Goal: Task Accomplishment & Management: Complete application form

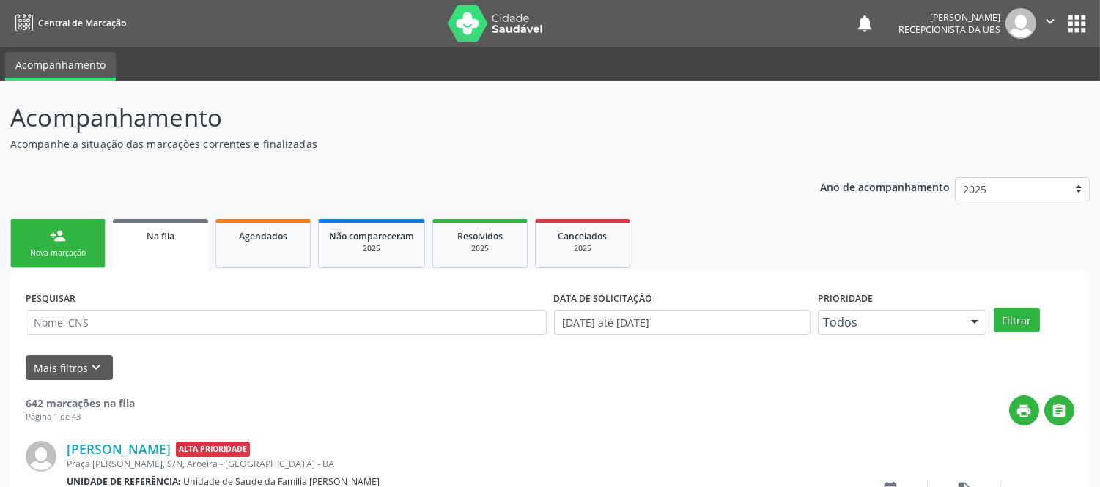
click at [76, 235] on link "person_add Nova marcação" at bounding box center [57, 243] width 95 height 49
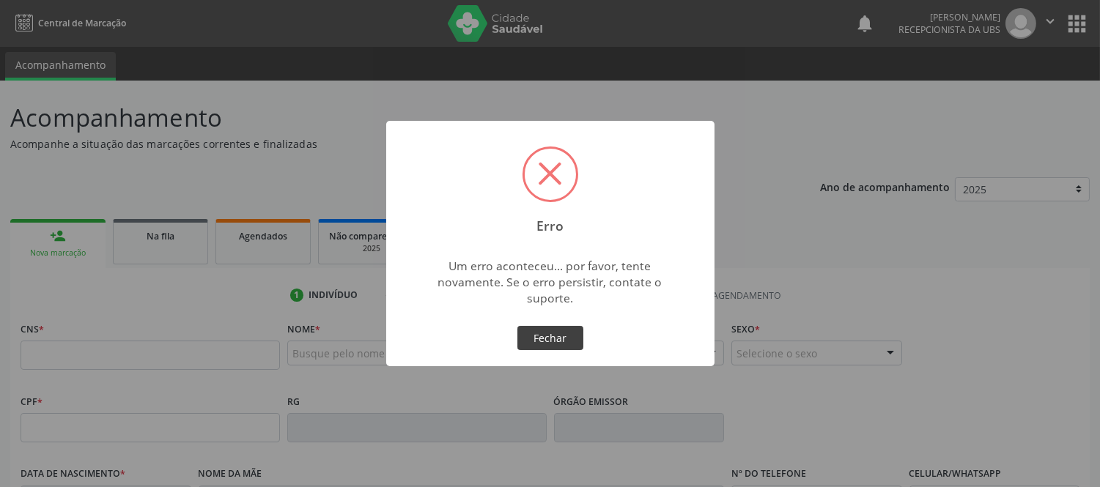
click at [542, 330] on button "Fechar" at bounding box center [550, 338] width 66 height 25
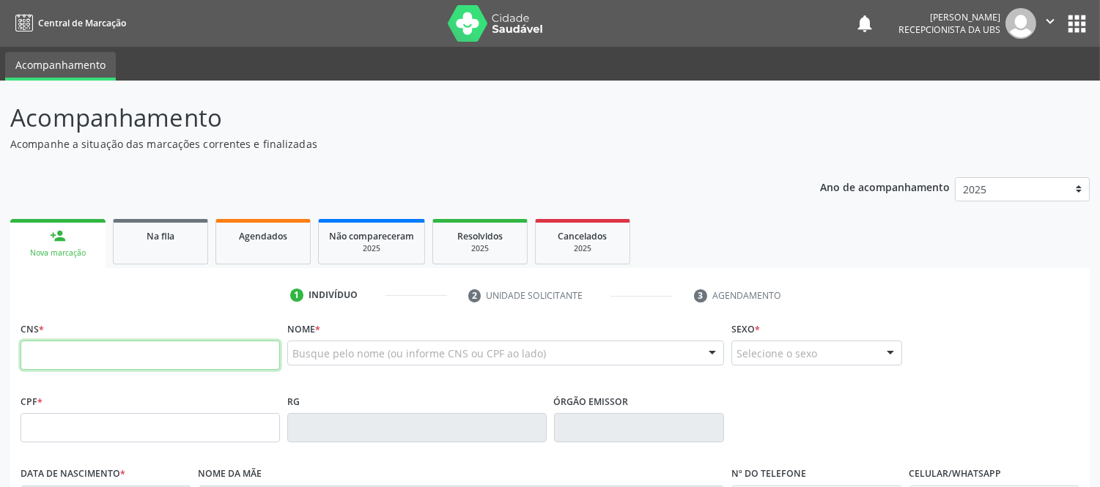
click at [97, 360] on input "text" at bounding box center [150, 355] width 259 height 29
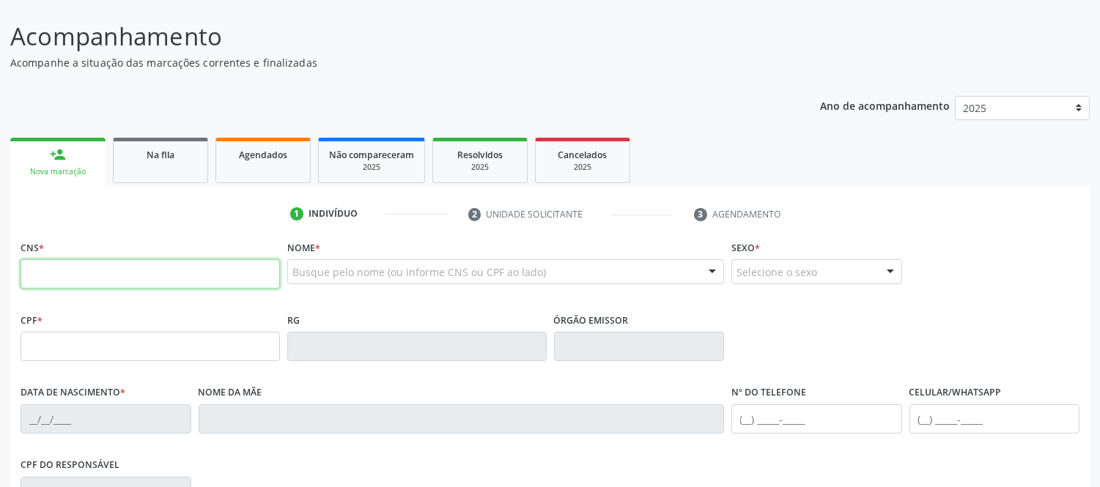
scroll to position [163, 0]
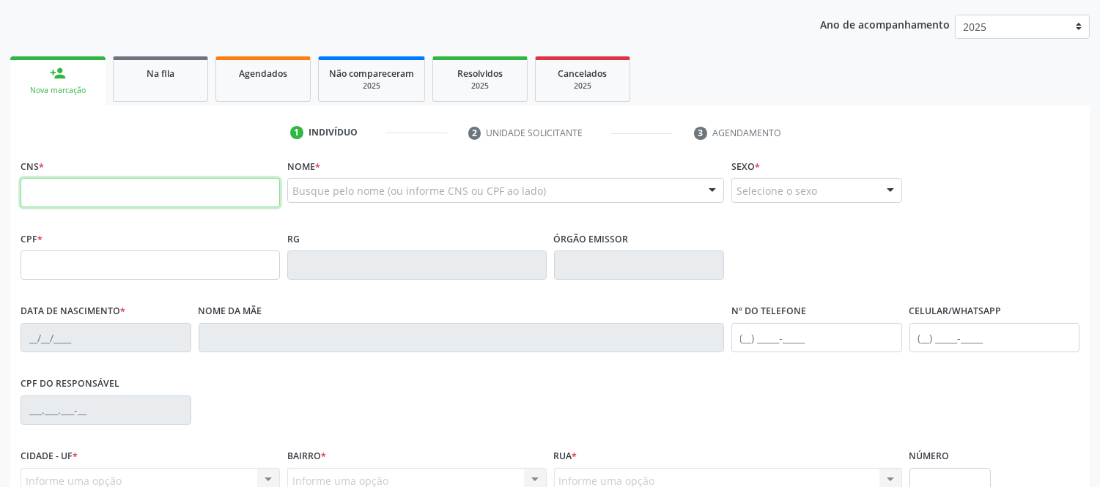
click at [189, 193] on input "text" at bounding box center [150, 192] width 259 height 29
click at [189, 192] on input "text" at bounding box center [150, 192] width 259 height 29
click at [245, 207] on fieldset "CNS *" at bounding box center [150, 186] width 259 height 62
click at [256, 186] on input "text" at bounding box center [150, 192] width 259 height 29
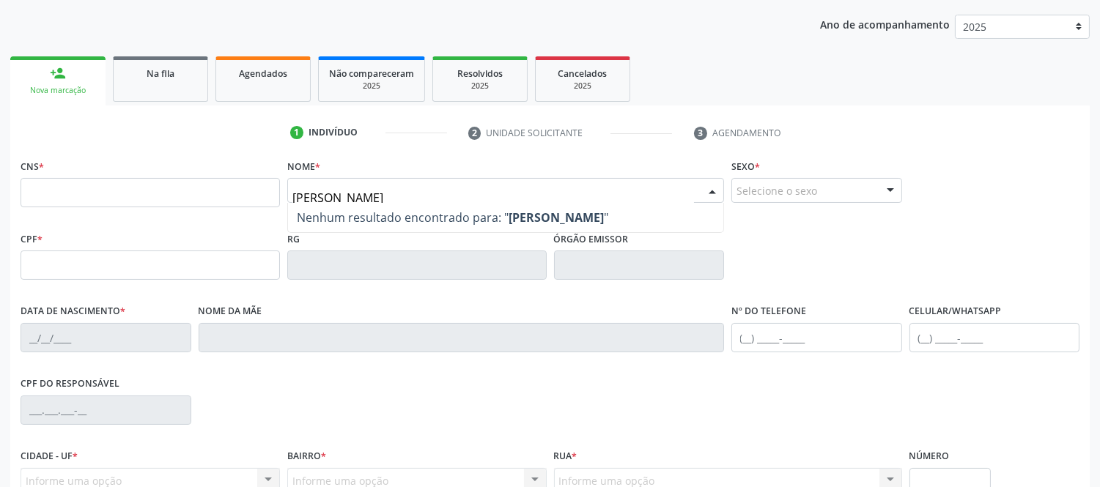
type input "[PERSON_NAME]"
click at [569, 211] on strong "[PERSON_NAME]" at bounding box center [555, 218] width 95 height 16
click at [481, 192] on input "[PERSON_NAME]" at bounding box center [492, 197] width 401 height 29
